Goal: Information Seeking & Learning: Learn about a topic

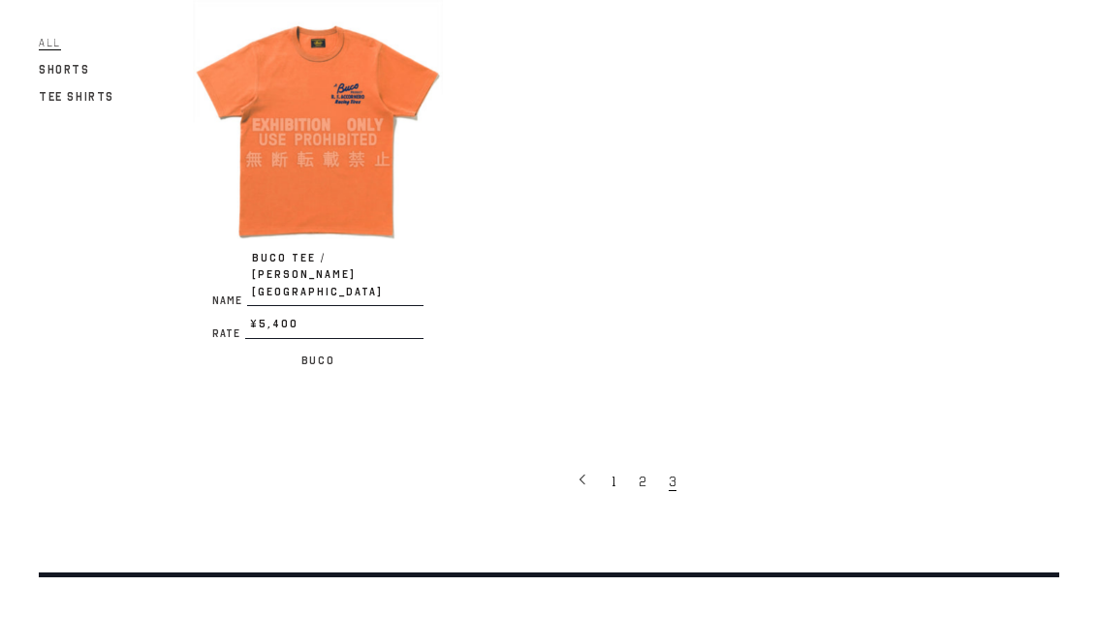
scroll to position [1127, 0]
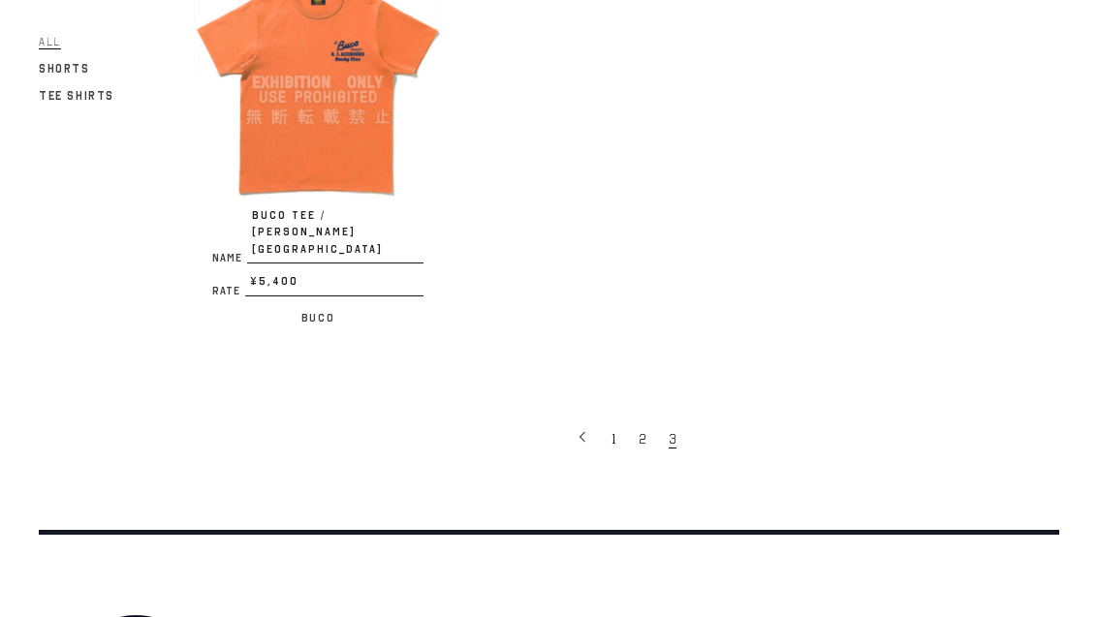
click at [643, 431] on span "2" at bounding box center [643, 440] width 8 height 18
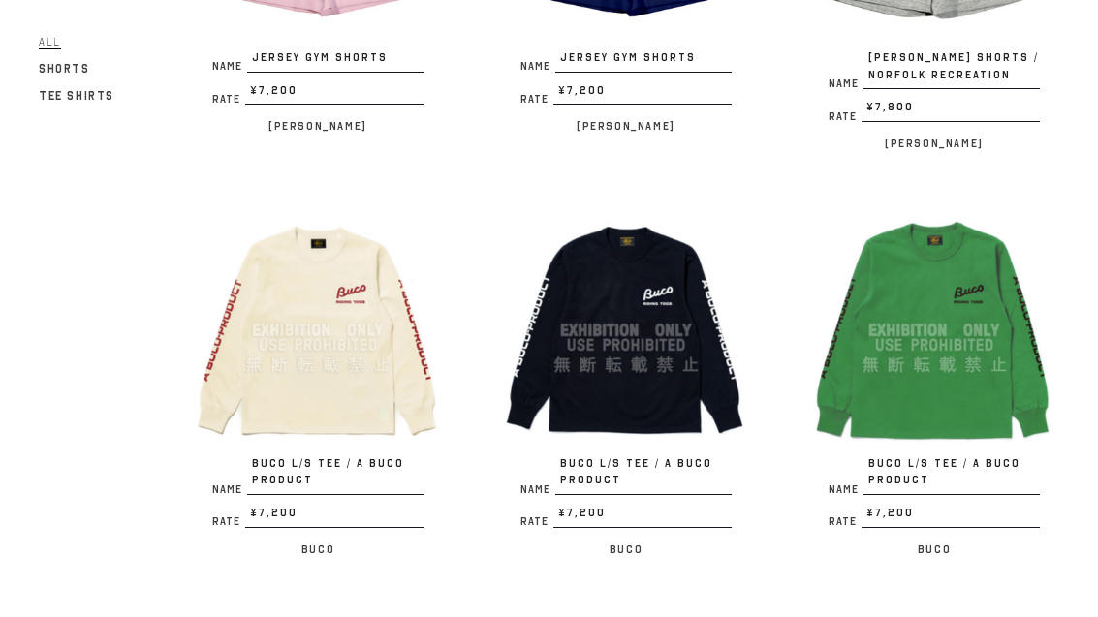
scroll to position [2098, 0]
click at [300, 329] on div at bounding box center [318, 330] width 250 height 250
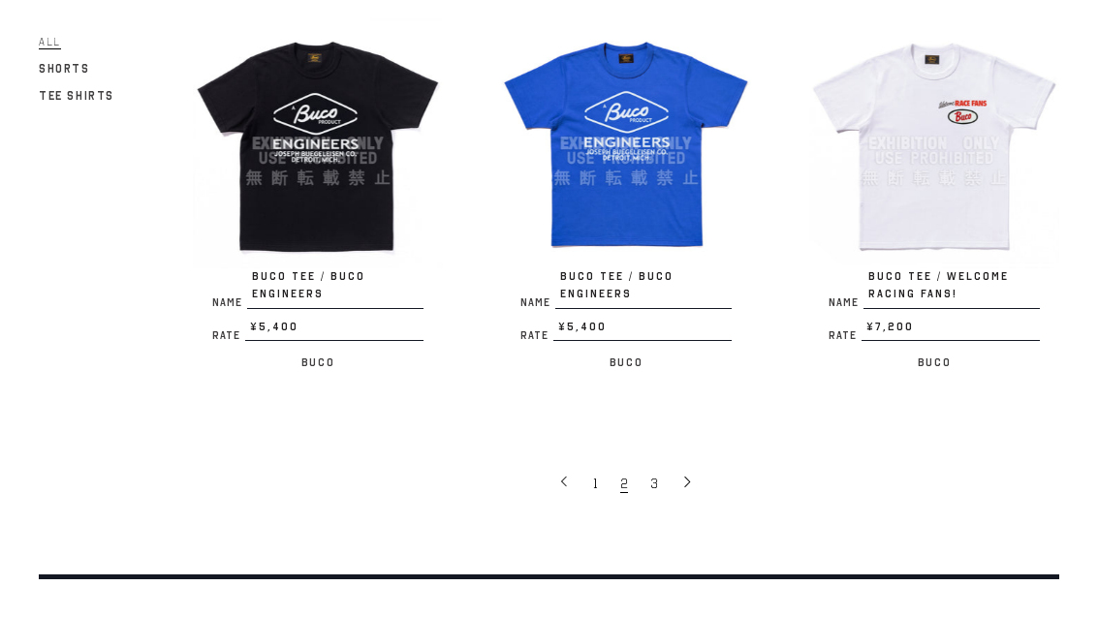
scroll to position [3096, 0]
click at [961, 147] on div at bounding box center [934, 143] width 250 height 250
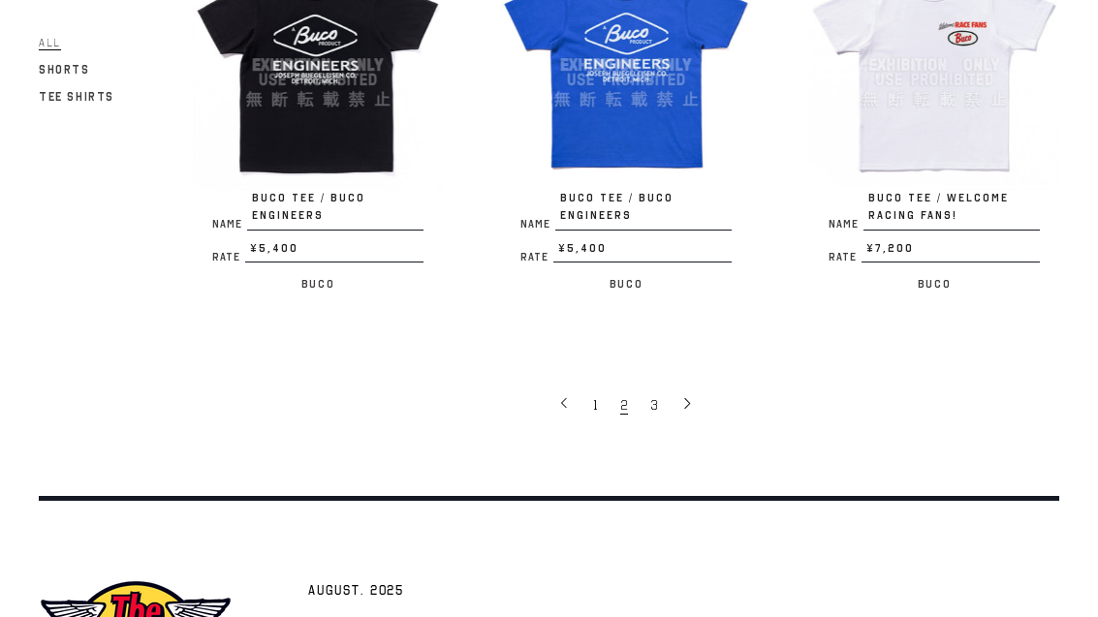
click at [689, 396] on icon at bounding box center [687, 403] width 14 height 14
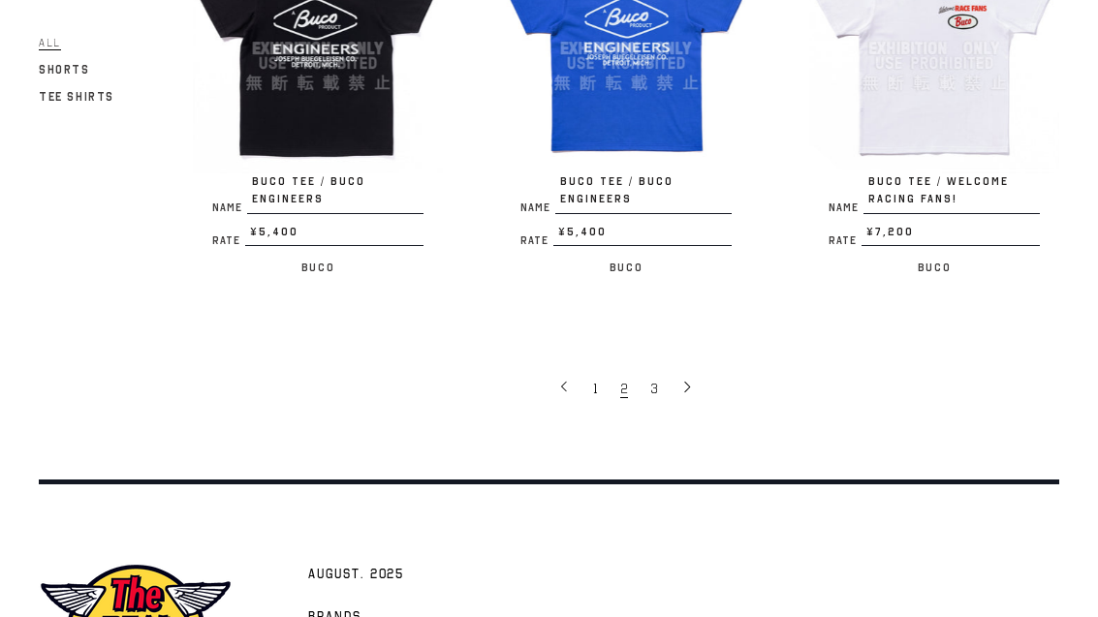
click at [586, 368] on link "1" at bounding box center [597, 387] width 27 height 39
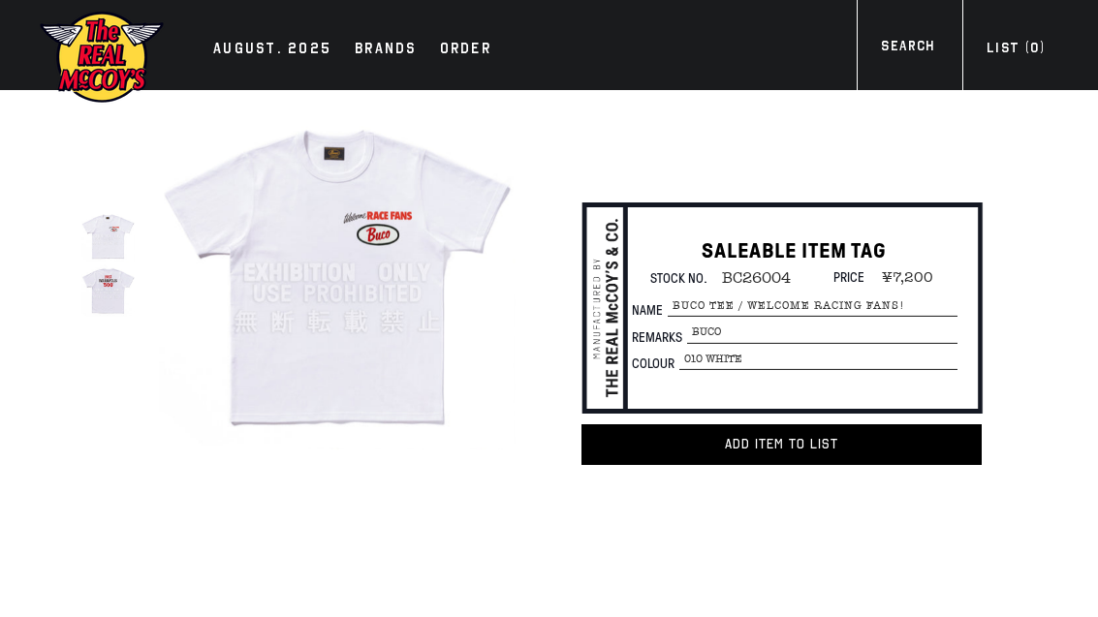
click at [116, 274] on div at bounding box center [107, 289] width 53 height 53
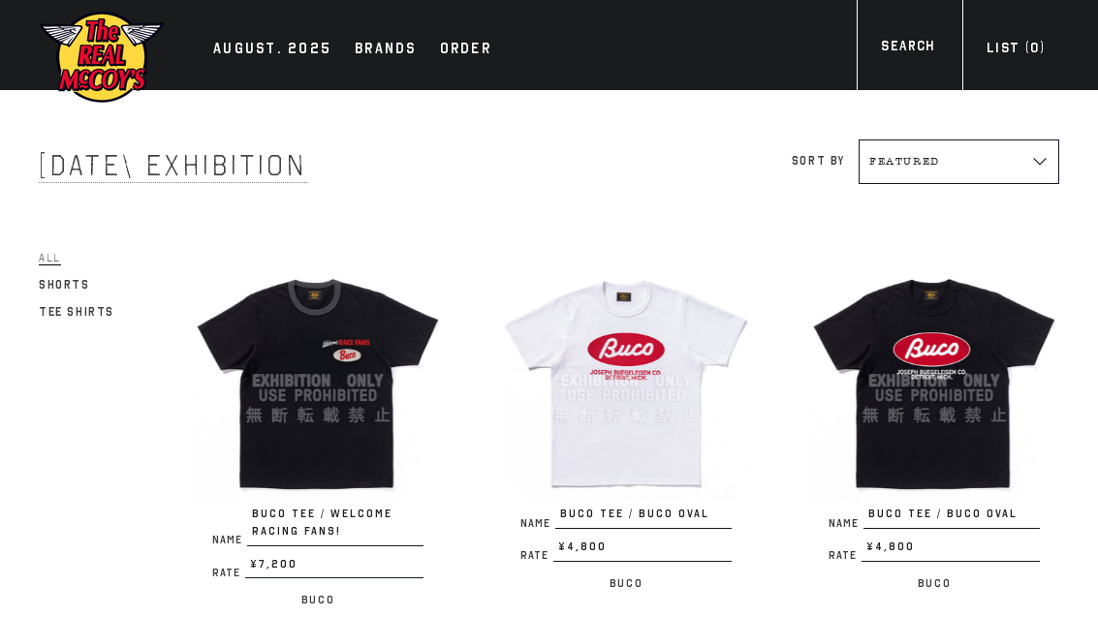
click at [657, 378] on div at bounding box center [626, 381] width 250 height 250
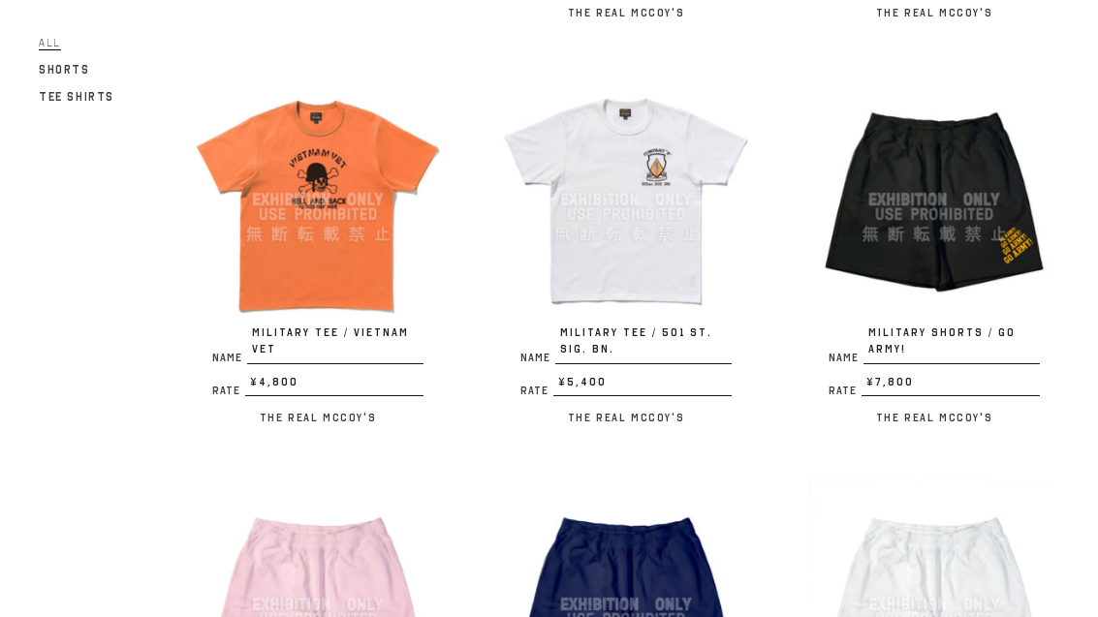
scroll to position [1822, 0]
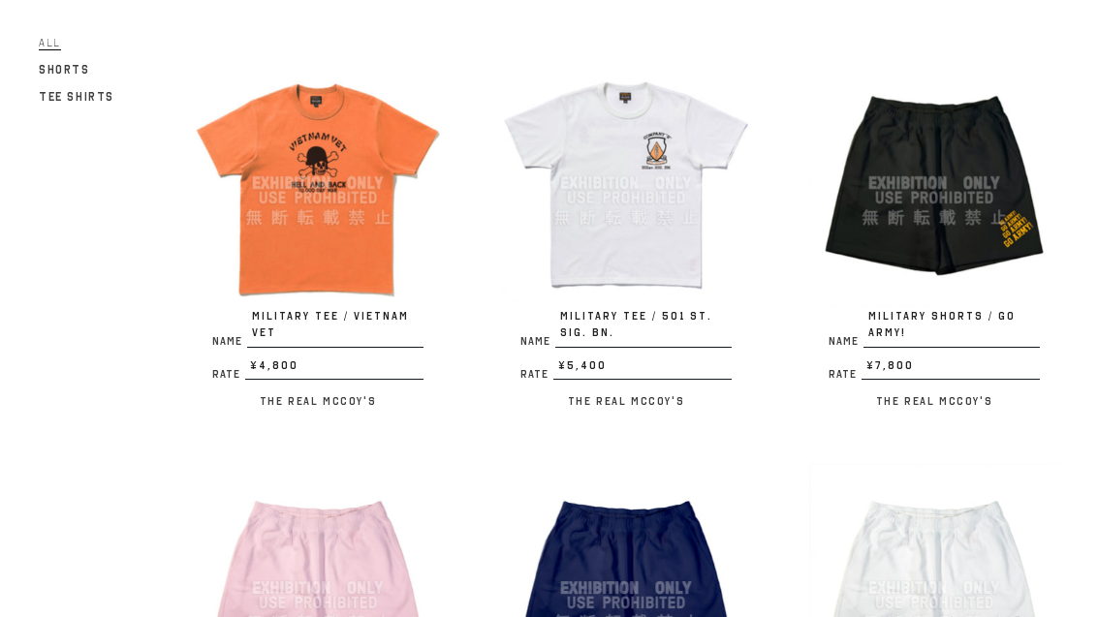
click at [676, 243] on div at bounding box center [626, 183] width 250 height 250
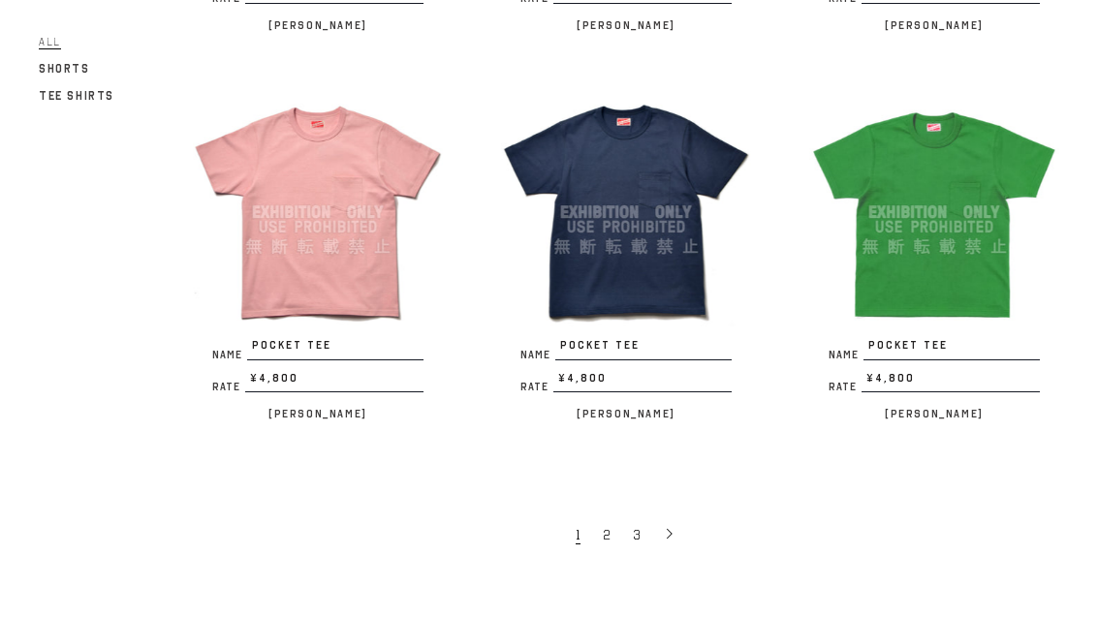
scroll to position [3259, 0]
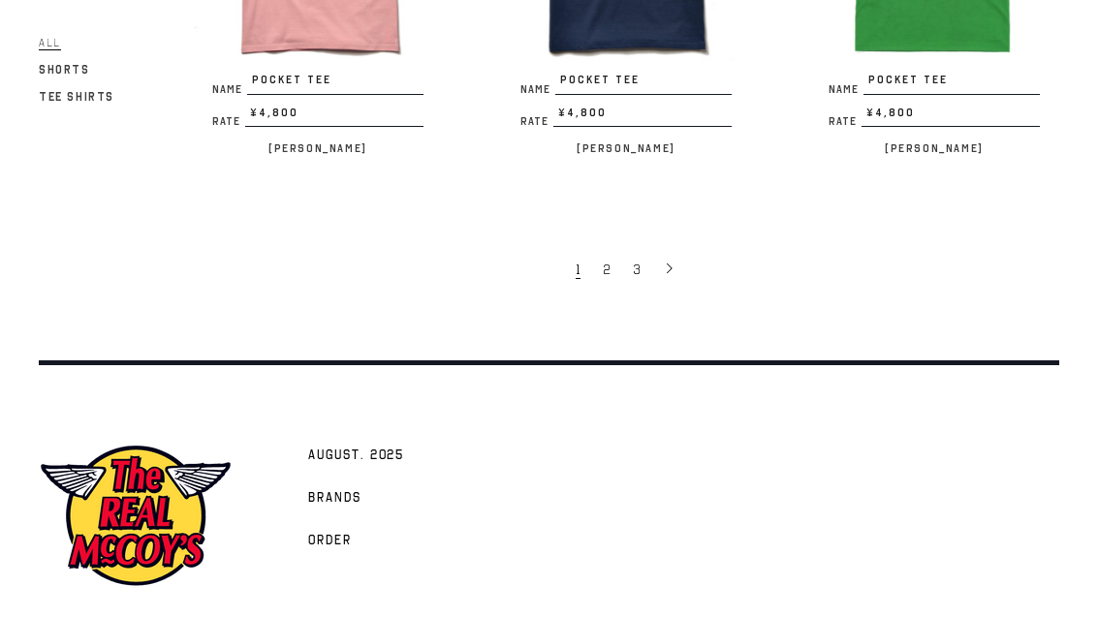
click at [670, 262] on icon at bounding box center [670, 269] width 14 height 14
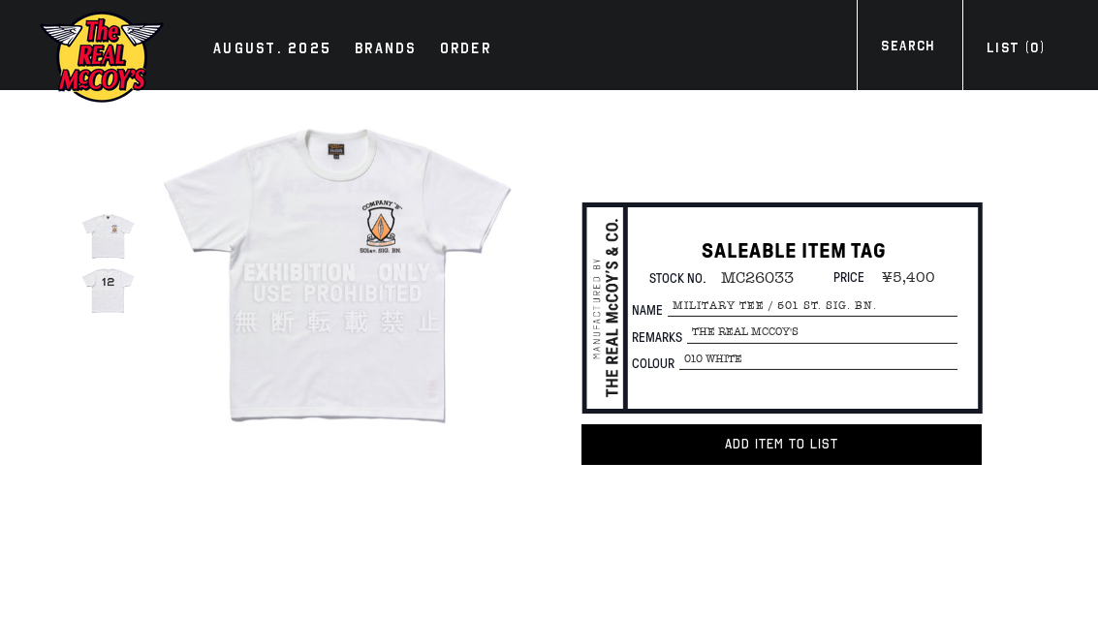
click at [119, 291] on div at bounding box center [107, 289] width 53 height 53
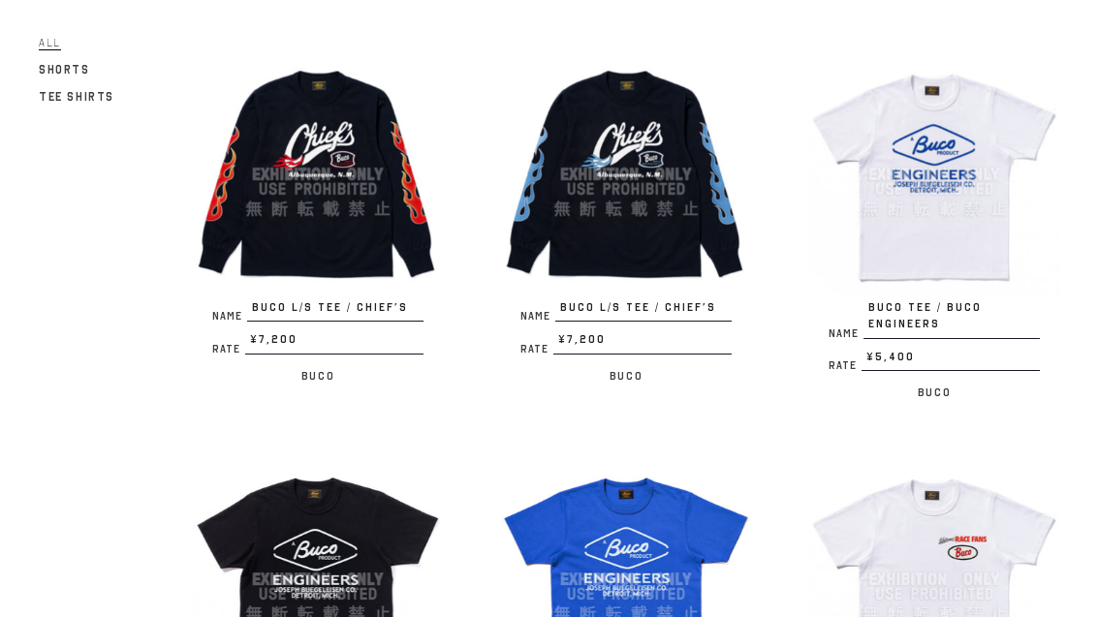
scroll to position [2700, 0]
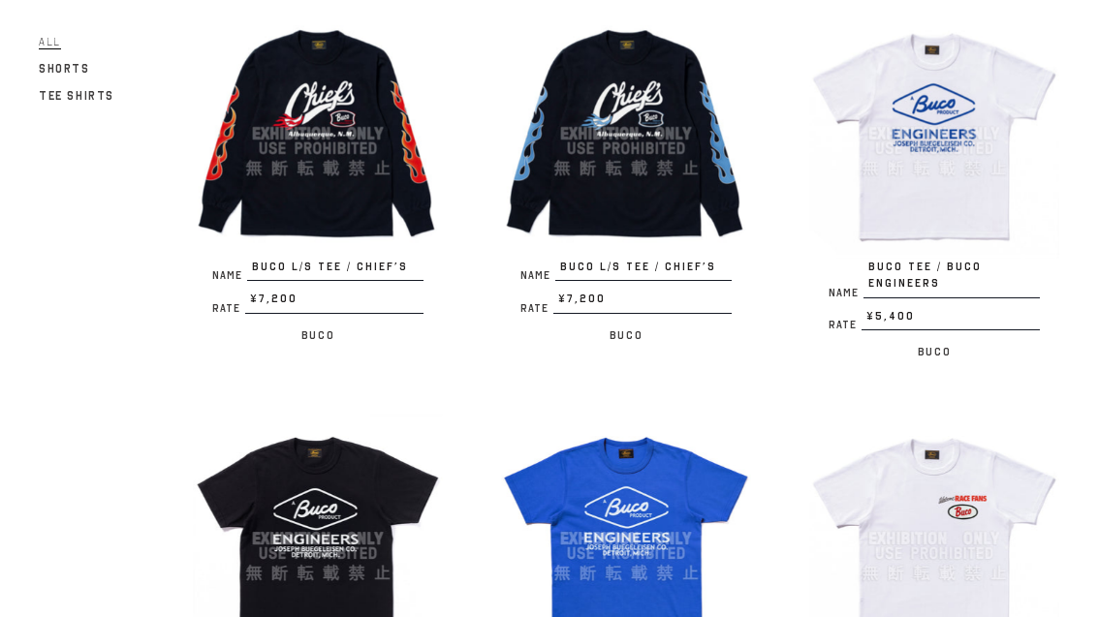
click at [995, 160] on div at bounding box center [934, 135] width 250 height 250
